Goal: Entertainment & Leisure: Browse casually

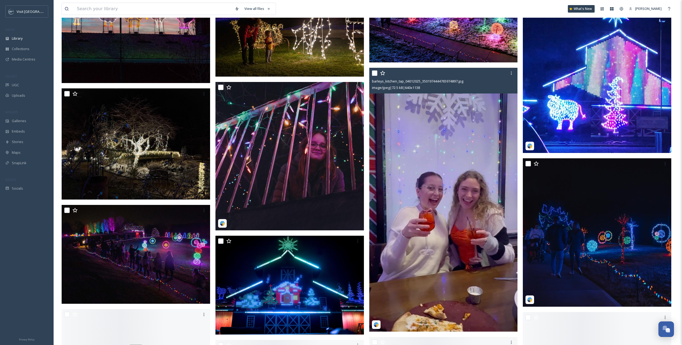
scroll to position [7800, 0]
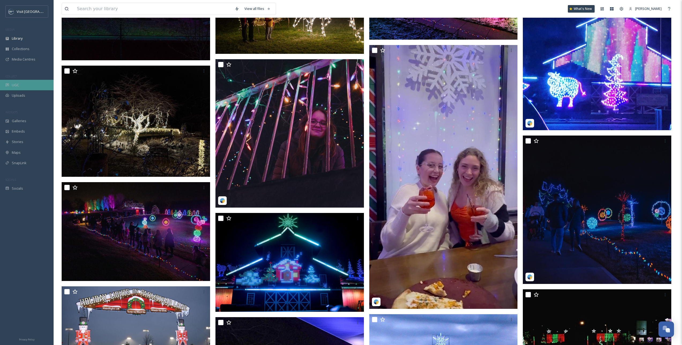
click at [25, 83] on div "UGC" at bounding box center [27, 85] width 54 height 10
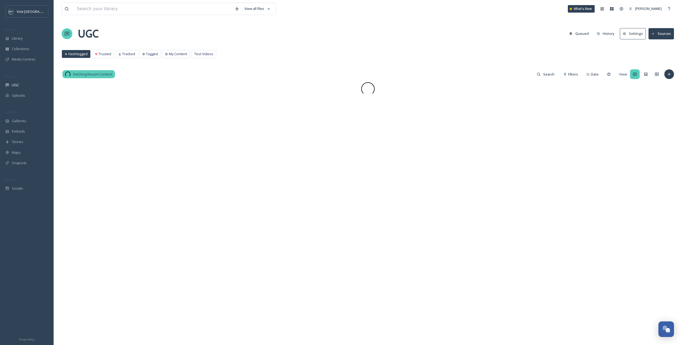
scroll to position [1, 0]
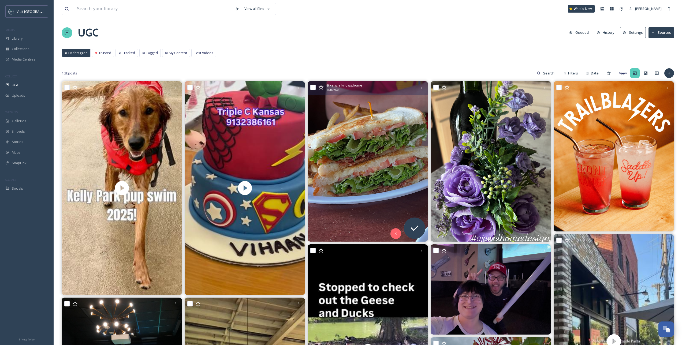
click at [400, 161] on img at bounding box center [367, 161] width 120 height 160
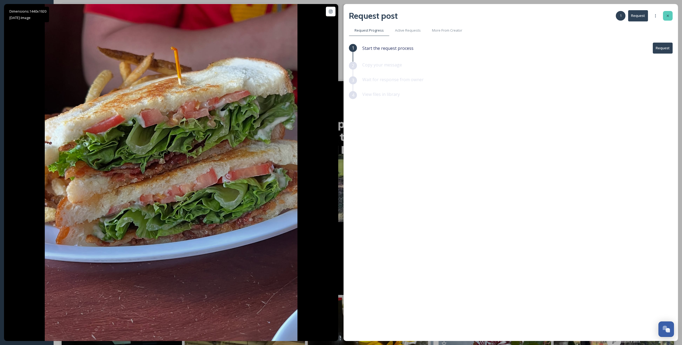
click at [668, 17] on icon at bounding box center [667, 16] width 4 height 4
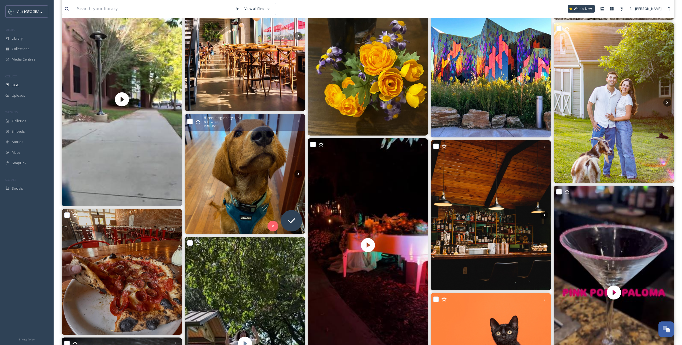
scroll to position [807, 0]
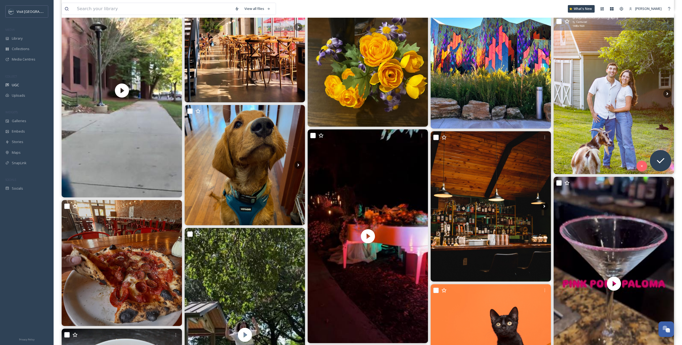
click at [641, 97] on img at bounding box center [613, 94] width 120 height 160
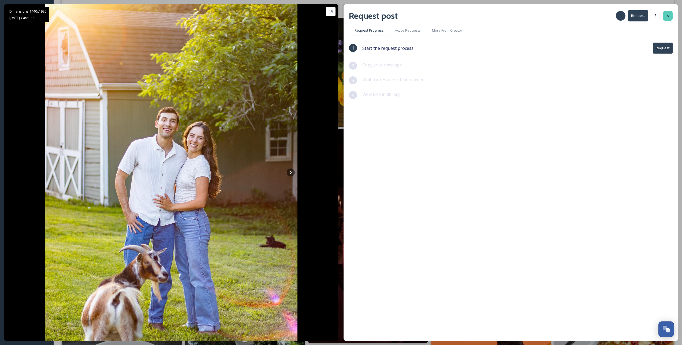
click at [670, 16] on div at bounding box center [668, 16] width 10 height 10
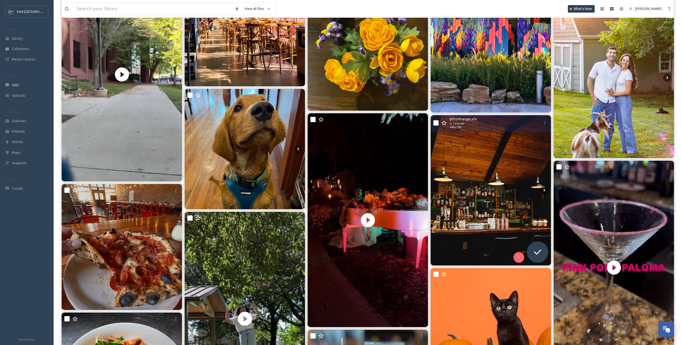
scroll to position [869, 0]
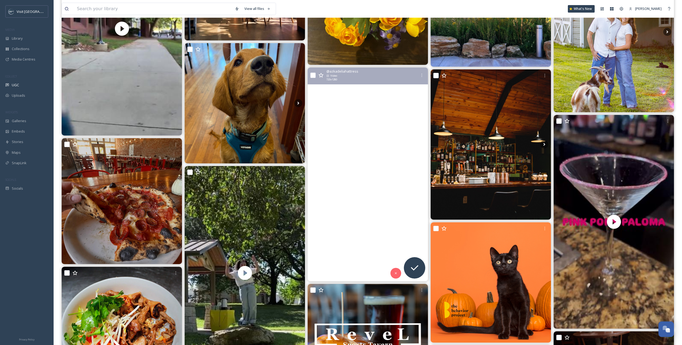
click at [386, 125] on video "✨🌙 Walking through the Terra Luna experience at the Overland Park Arboretum fel…" at bounding box center [367, 174] width 120 height 214
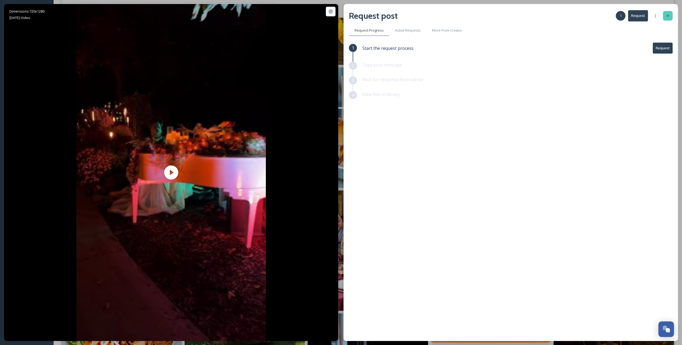
click at [671, 18] on div at bounding box center [668, 16] width 10 height 10
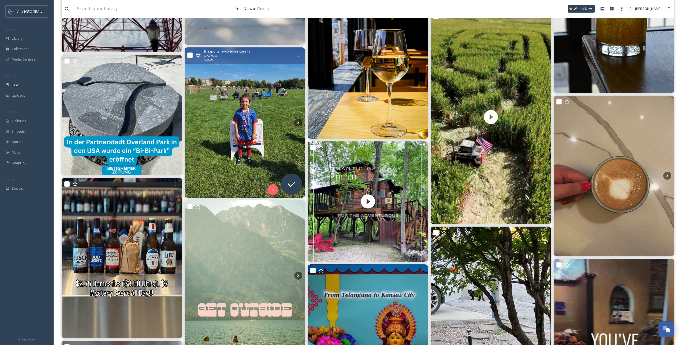
scroll to position [1426, 0]
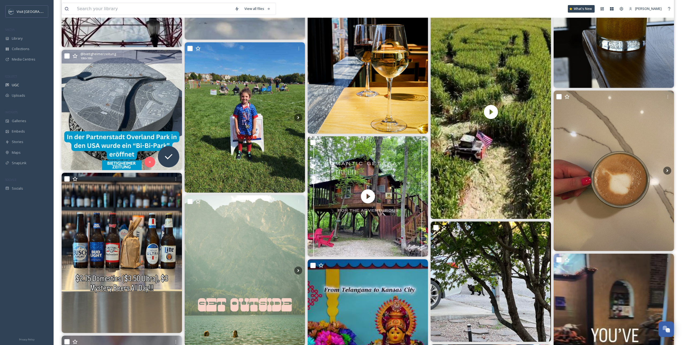
click at [127, 98] on img at bounding box center [122, 110] width 120 height 120
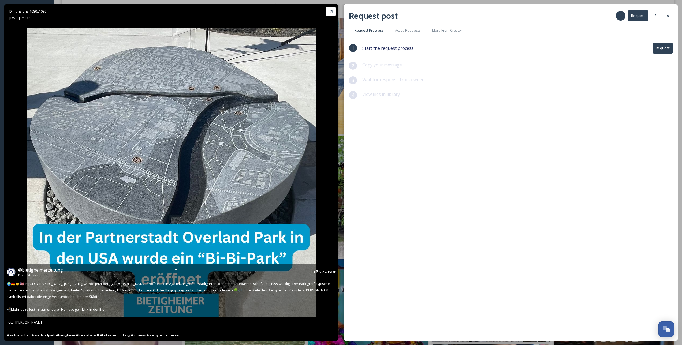
click at [36, 271] on span "@ bietigheimerzeitung" at bounding box center [40, 270] width 45 height 6
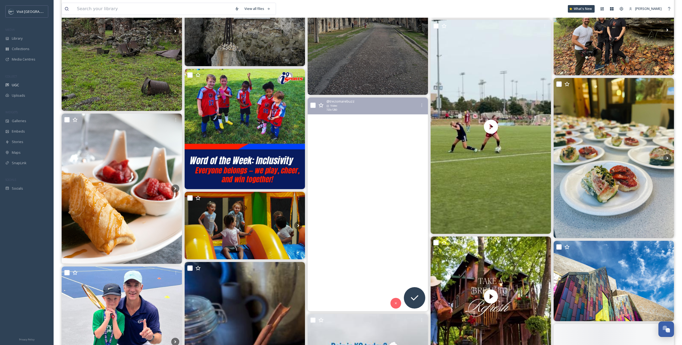
scroll to position [2552, 0]
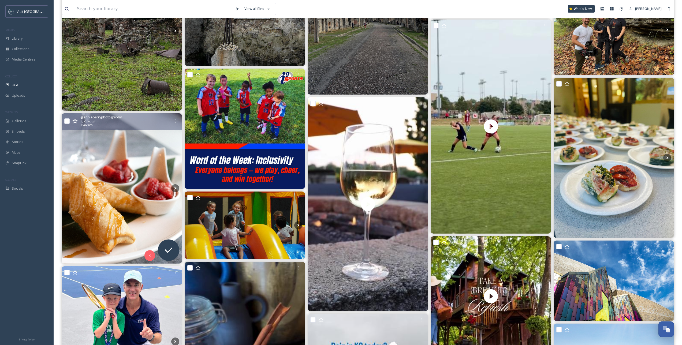
click at [156, 219] on img at bounding box center [122, 188] width 120 height 150
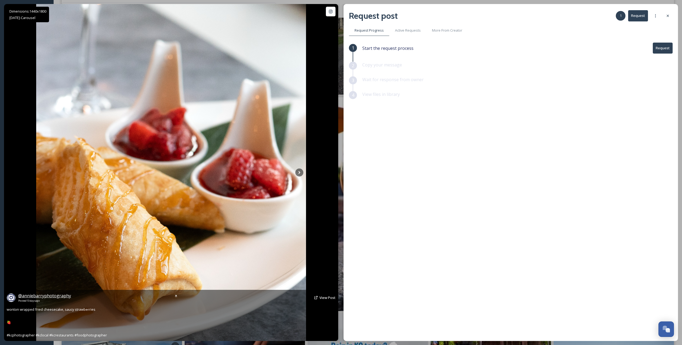
click at [44, 297] on span "@ anniebarryphotography" at bounding box center [44, 296] width 53 height 6
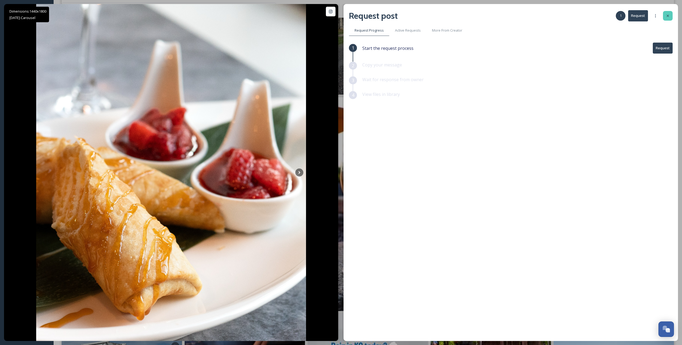
click at [672, 13] on div at bounding box center [668, 16] width 10 height 10
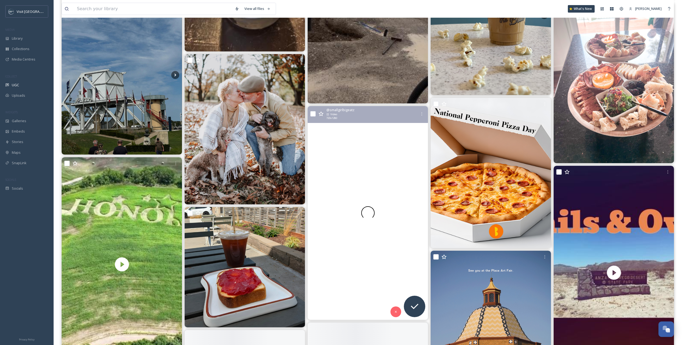
scroll to position [3034, 0]
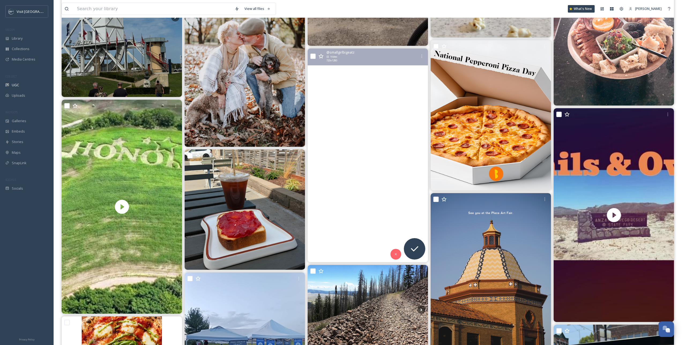
click at [360, 189] on video "currently craving everything on the menu ✨\a\aIf you haven’t been yet, tailleur…" at bounding box center [367, 155] width 120 height 214
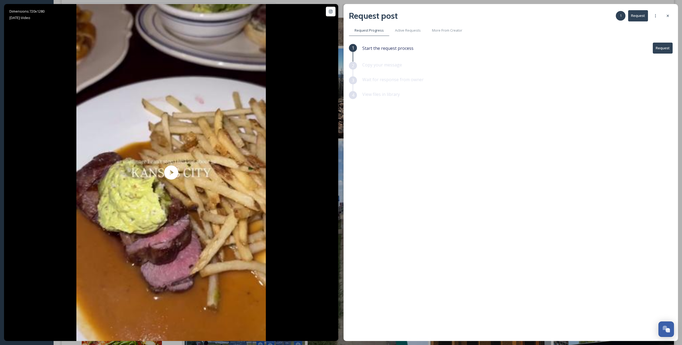
drag, startPoint x: 670, startPoint y: 17, endPoint x: 663, endPoint y: 24, distance: 10.8
click at [670, 17] on div at bounding box center [668, 16] width 10 height 10
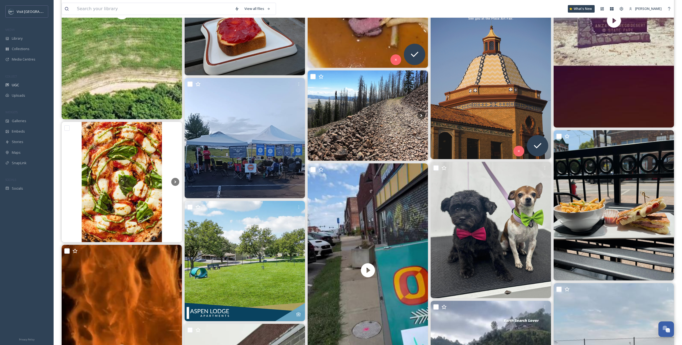
scroll to position [3321, 0]
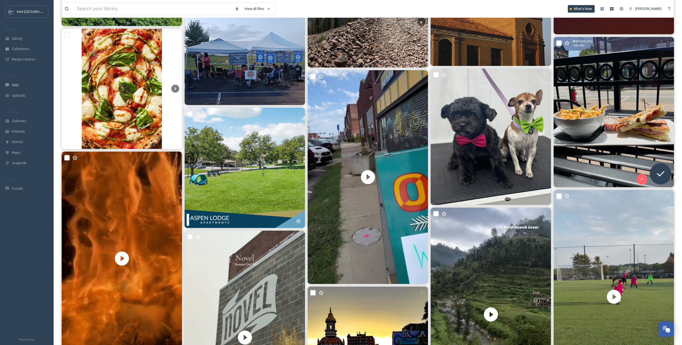
click at [607, 139] on img at bounding box center [613, 112] width 120 height 150
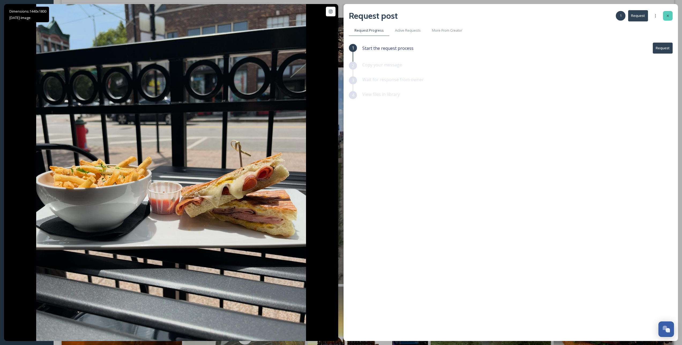
click at [665, 16] on icon at bounding box center [667, 16] width 4 height 4
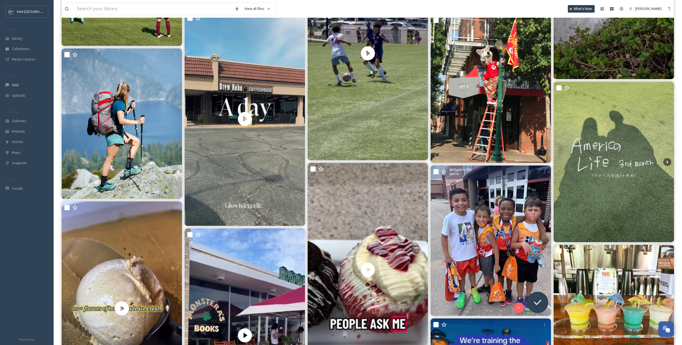
scroll to position [5993, 0]
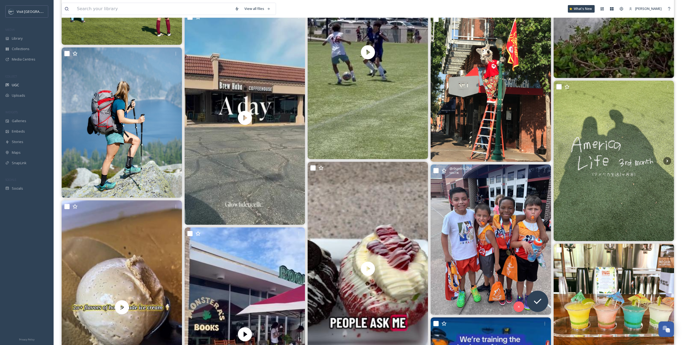
click at [527, 234] on img at bounding box center [490, 239] width 120 height 150
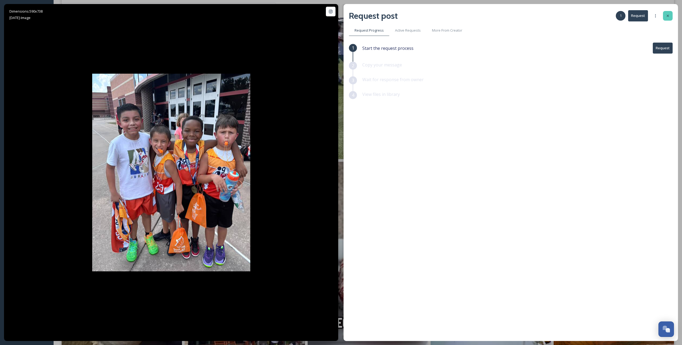
click at [667, 19] on div at bounding box center [668, 16] width 10 height 10
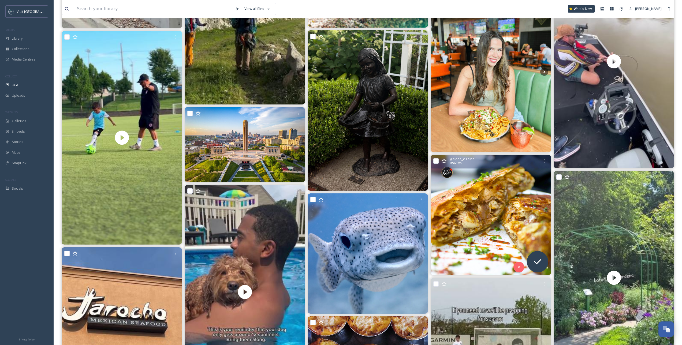
scroll to position [9083, 0]
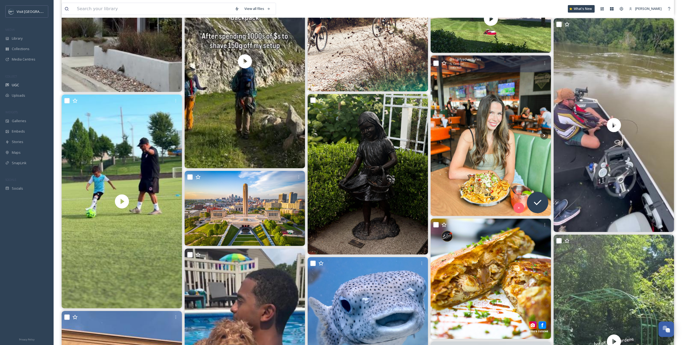
click at [487, 187] on img at bounding box center [490, 135] width 120 height 160
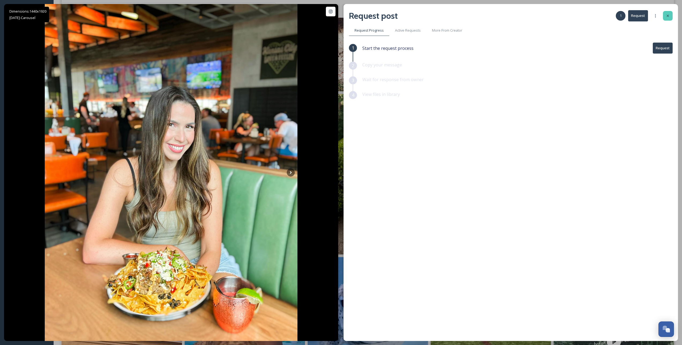
click at [665, 14] on icon at bounding box center [667, 16] width 4 height 4
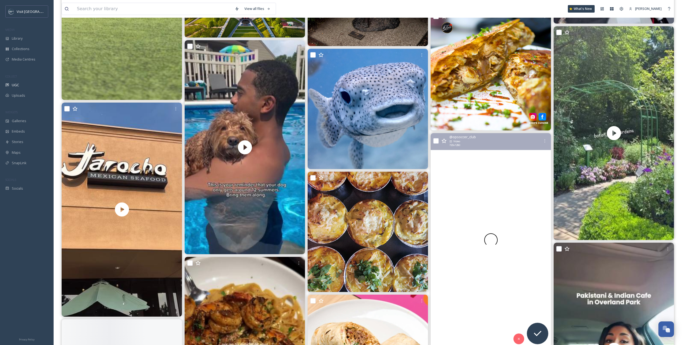
scroll to position [9368, 0]
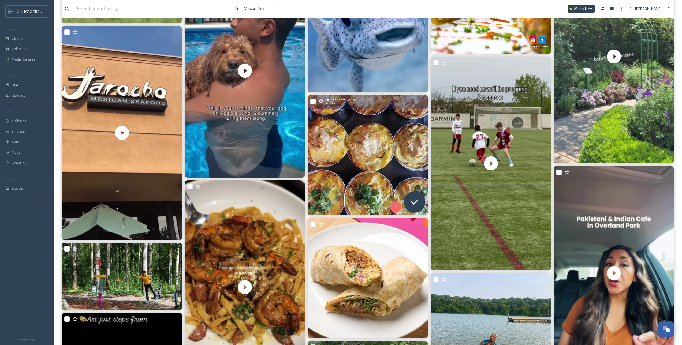
click at [349, 172] on img at bounding box center [367, 155] width 120 height 120
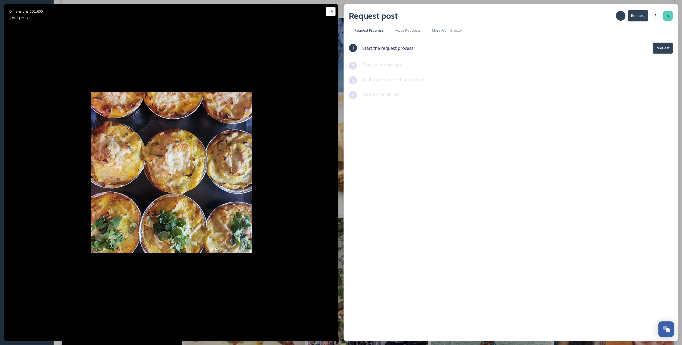
click at [668, 16] on icon at bounding box center [667, 16] width 4 height 4
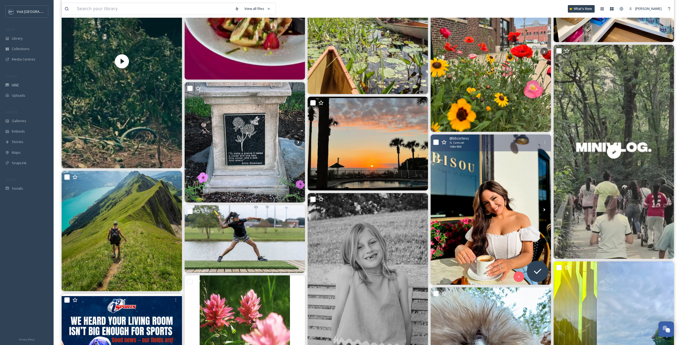
scroll to position [10200, 0]
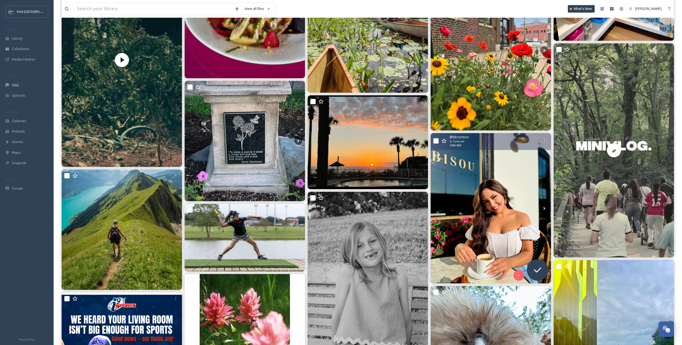
click at [520, 233] on img at bounding box center [490, 208] width 120 height 150
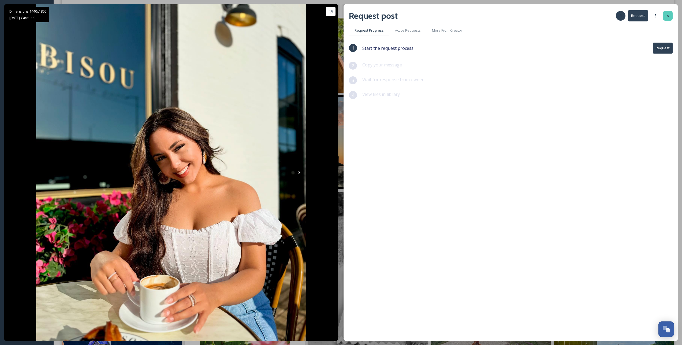
click at [668, 14] on icon at bounding box center [667, 16] width 4 height 4
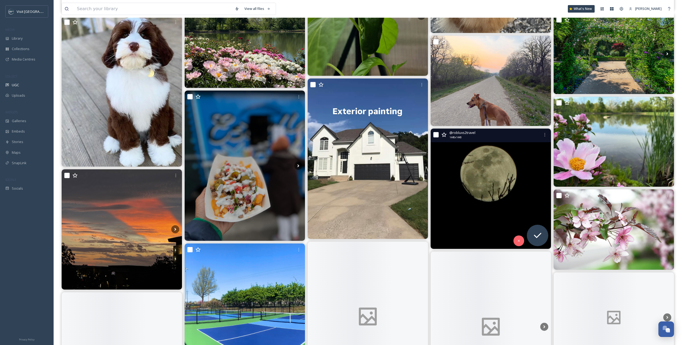
scroll to position [10440, 0]
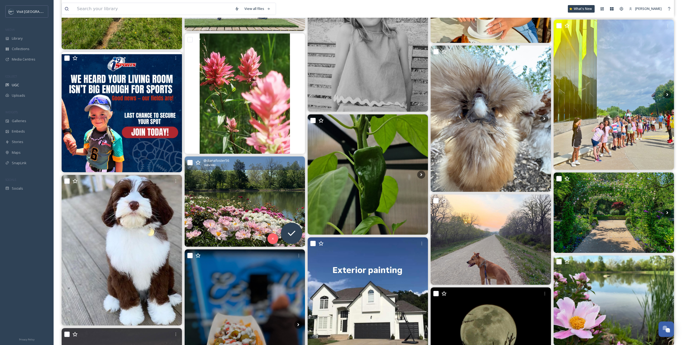
click at [224, 207] on img at bounding box center [245, 201] width 120 height 90
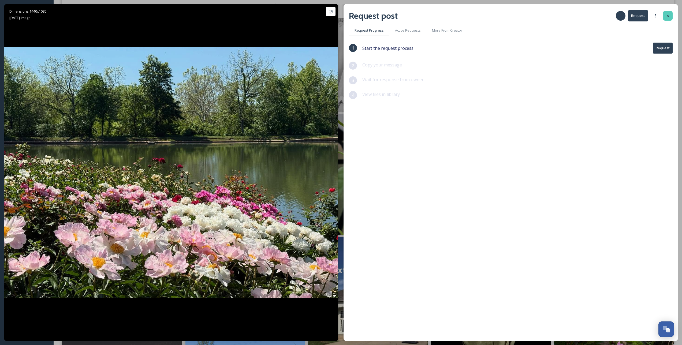
click at [669, 13] on div at bounding box center [668, 16] width 10 height 10
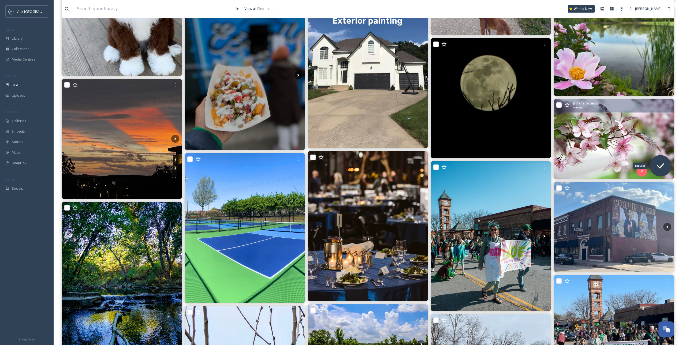
scroll to position [10824, 0]
